Goal: Information Seeking & Learning: Learn about a topic

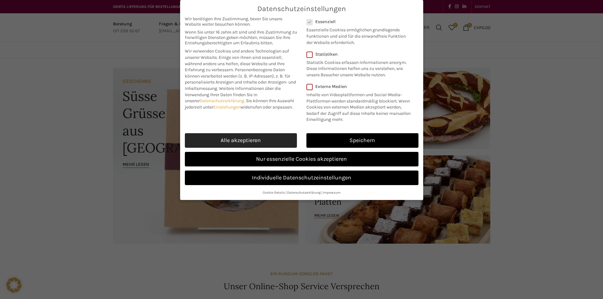
click at [233, 139] on link "Alle akzeptieren" at bounding box center [241, 140] width 112 height 15
checkbox input "true"
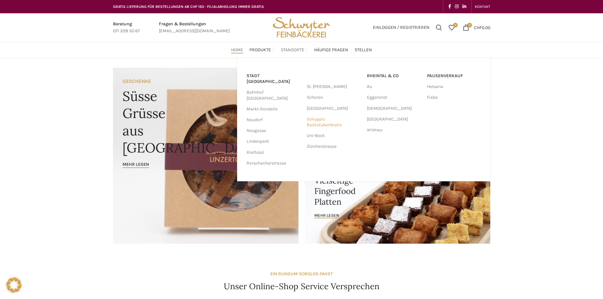
click at [323, 123] on link "Schuppis Backstubenbistro" at bounding box center [334, 122] width 54 height 16
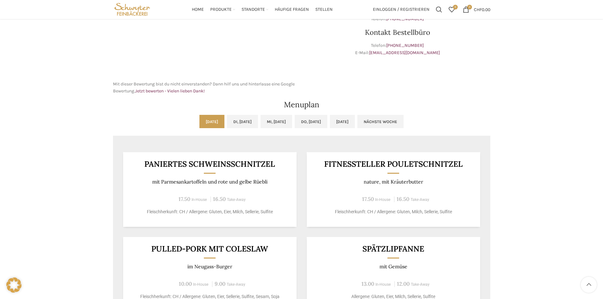
scroll to position [222, 0]
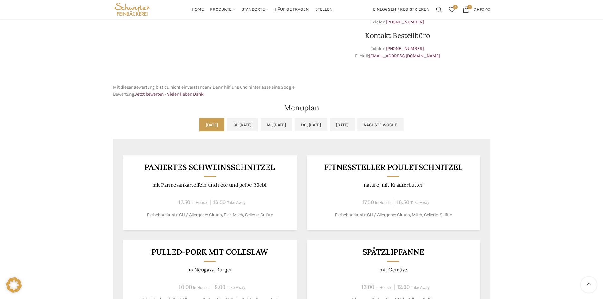
click at [199, 123] on link "[DATE]" at bounding box center [211, 124] width 25 height 13
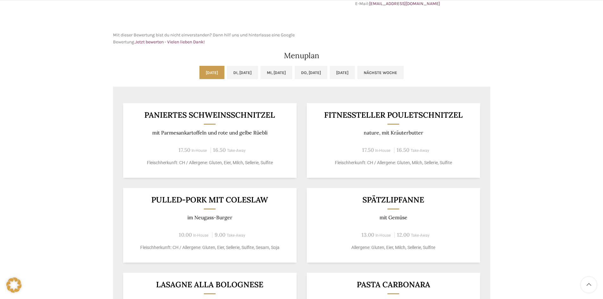
scroll to position [285, 0]
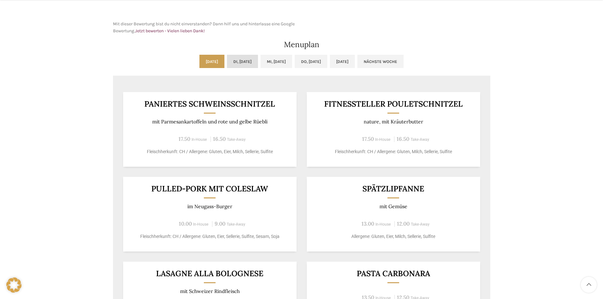
click at [233, 64] on link "Di, [DATE]" at bounding box center [242, 61] width 31 height 13
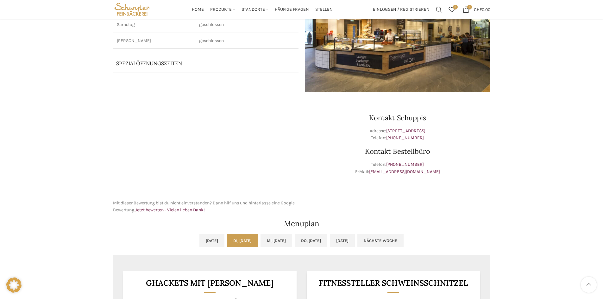
scroll to position [63, 0]
